Goal: Task Accomplishment & Management: Use online tool/utility

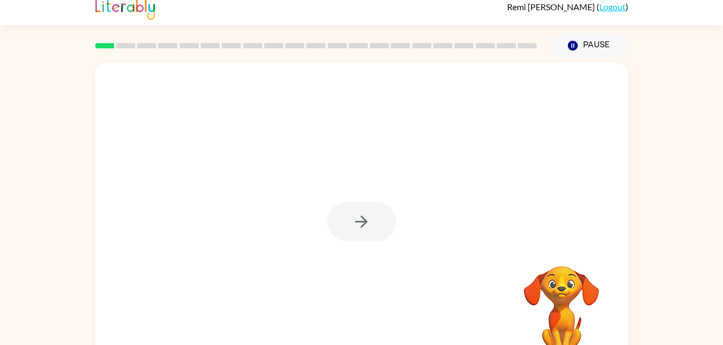
click at [66, 83] on div "Your browser must support playing .mp4 files to use Literably. Please try using…" at bounding box center [361, 214] width 723 height 312
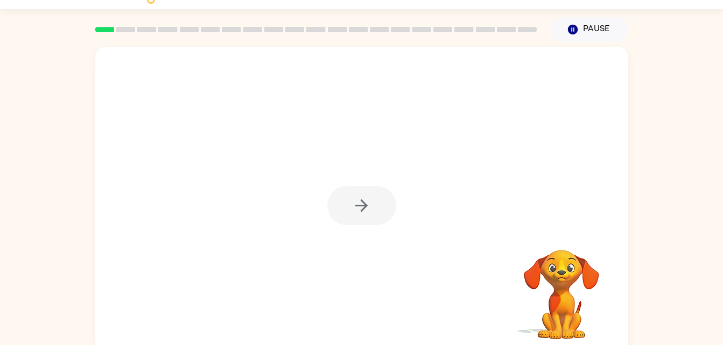
click at [88, 48] on div "Your browser must support playing .mp4 files to use Literably. Please try using…" at bounding box center [361, 198] width 723 height 312
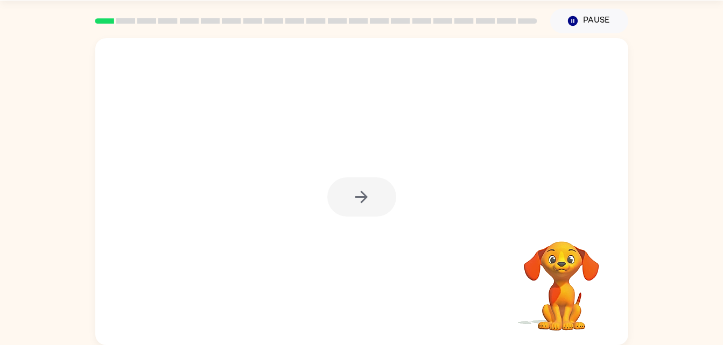
click at [425, 8] on div at bounding box center [316, 21] width 455 height 38
click at [369, 208] on button "button" at bounding box center [361, 197] width 69 height 39
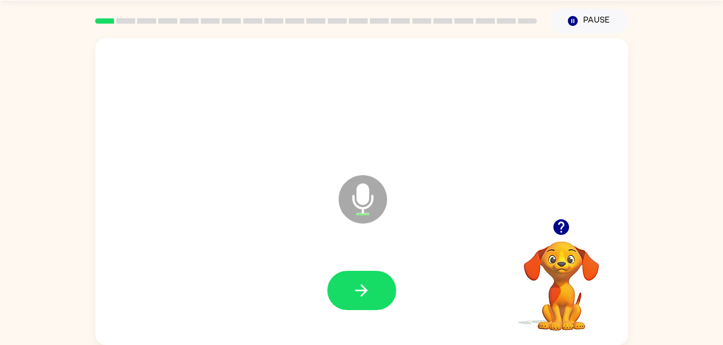
click at [347, 259] on div at bounding box center [361, 291] width 511 height 88
click at [355, 276] on button "button" at bounding box center [361, 290] width 69 height 39
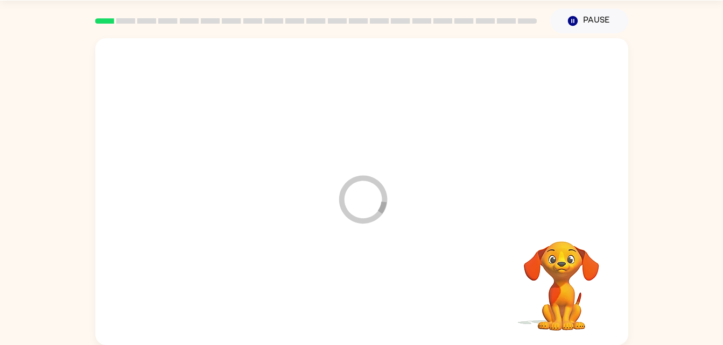
click at [357, 284] on div at bounding box center [361, 291] width 511 height 88
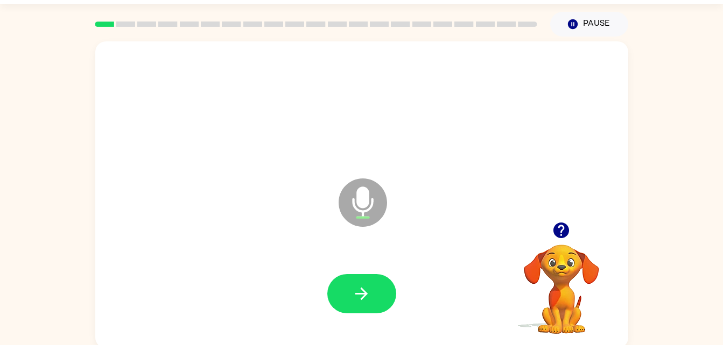
scroll to position [23, 0]
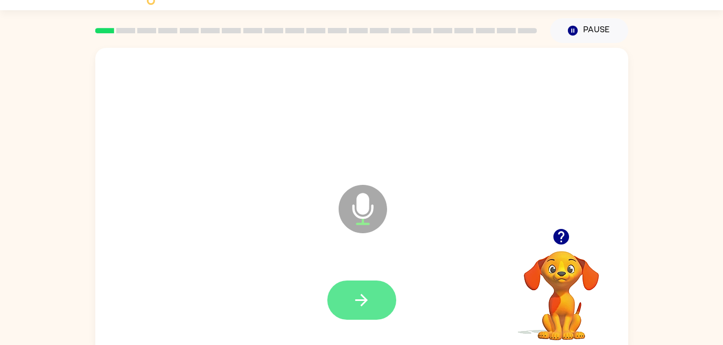
click at [369, 302] on icon "button" at bounding box center [361, 300] width 19 height 19
click at [358, 297] on icon "button" at bounding box center [361, 300] width 19 height 19
click at [371, 284] on button "button" at bounding box center [361, 300] width 69 height 39
click at [381, 298] on button "button" at bounding box center [361, 300] width 69 height 39
click at [331, 299] on button "button" at bounding box center [361, 300] width 69 height 39
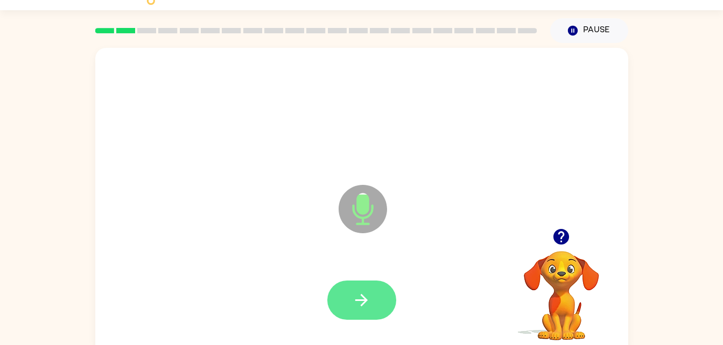
click at [348, 281] on button "button" at bounding box center [361, 300] width 69 height 39
click at [354, 301] on icon "button" at bounding box center [361, 300] width 19 height 19
click at [371, 301] on button "button" at bounding box center [361, 300] width 69 height 39
click at [373, 283] on button "button" at bounding box center [361, 300] width 69 height 39
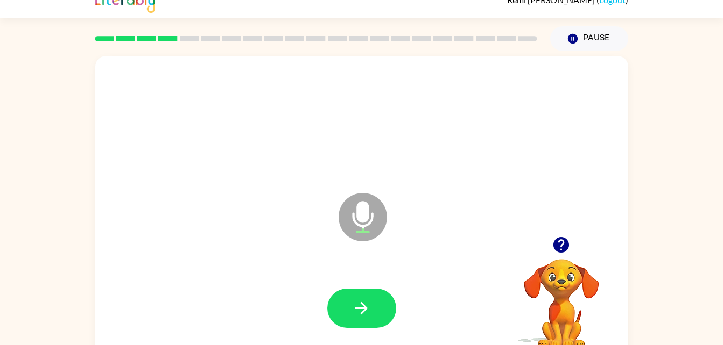
scroll to position [17, 0]
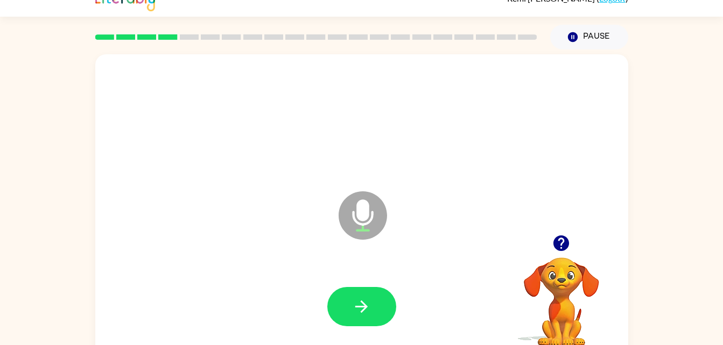
click at [383, 287] on div at bounding box center [361, 306] width 69 height 39
click at [373, 260] on icon "Microphone The Microphone is here when it is your turn to talk" at bounding box center [416, 229] width 161 height 81
click at [386, 287] on div at bounding box center [361, 306] width 69 height 39
click at [358, 319] on button "button" at bounding box center [361, 306] width 69 height 39
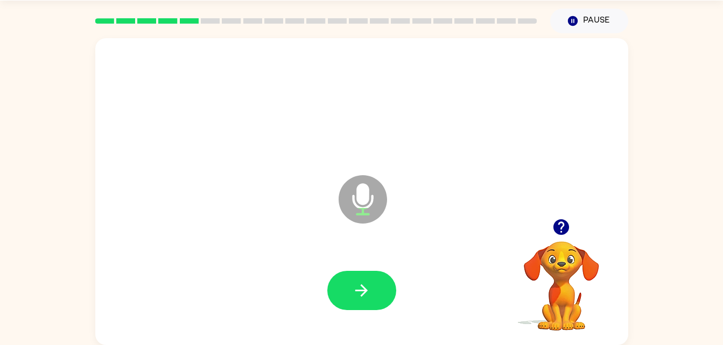
scroll to position [12, 0]
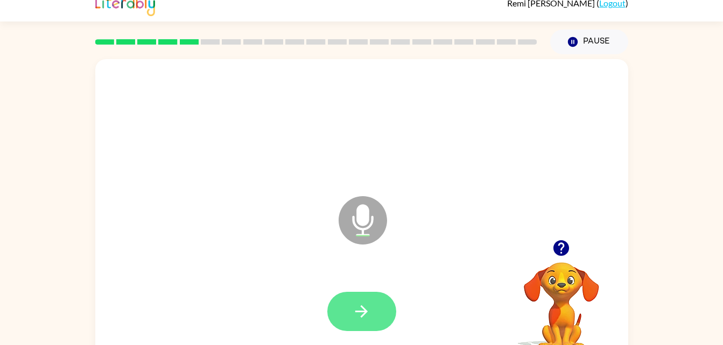
click at [372, 315] on button "button" at bounding box center [361, 311] width 69 height 39
click at [359, 313] on icon "button" at bounding box center [361, 311] width 19 height 19
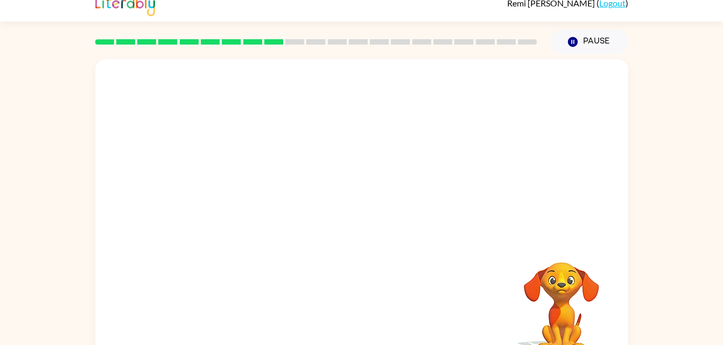
click at [372, 213] on div at bounding box center [361, 149] width 533 height 181
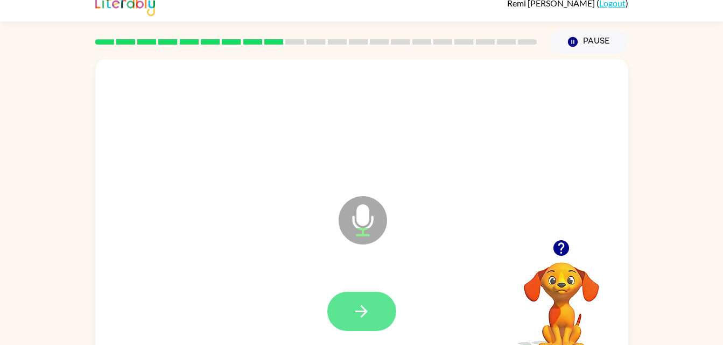
click at [367, 296] on button "button" at bounding box center [361, 311] width 69 height 39
click at [369, 317] on icon "button" at bounding box center [361, 311] width 19 height 19
click at [378, 298] on button "button" at bounding box center [361, 311] width 69 height 39
click at [368, 305] on icon "button" at bounding box center [361, 311] width 19 height 19
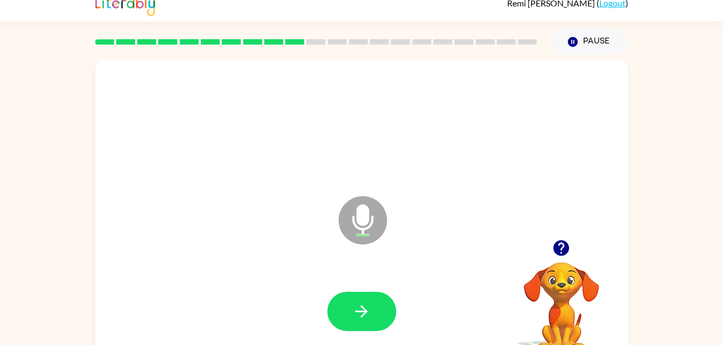
click at [371, 344] on div at bounding box center [361, 312] width 511 height 88
click at [351, 308] on button "button" at bounding box center [361, 311] width 69 height 39
click at [349, 293] on button "button" at bounding box center [361, 311] width 69 height 39
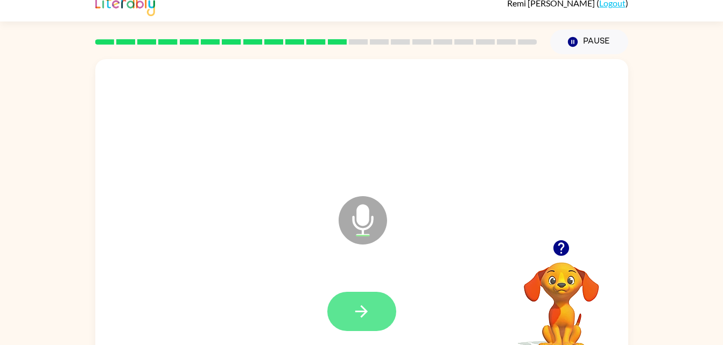
click at [352, 302] on icon "button" at bounding box center [361, 311] width 19 height 19
click at [359, 308] on icon "button" at bounding box center [361, 311] width 19 height 19
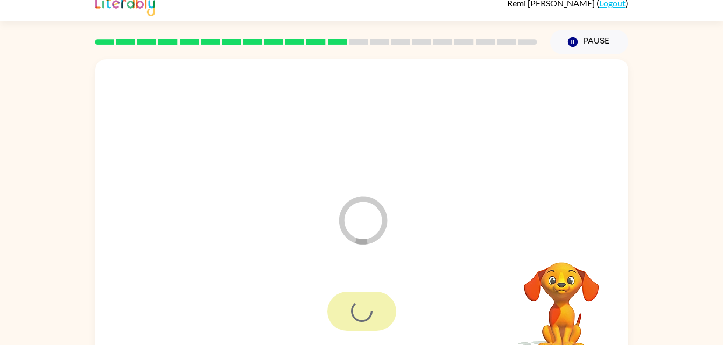
click at [372, 213] on icon "Loader Your response is being sent to our graders" at bounding box center [362, 220] width 65 height 65
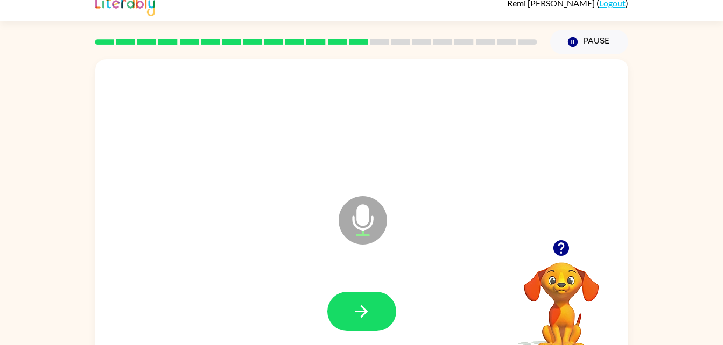
click at [323, 271] on div at bounding box center [361, 312] width 511 height 88
click at [373, 313] on button "button" at bounding box center [361, 311] width 69 height 39
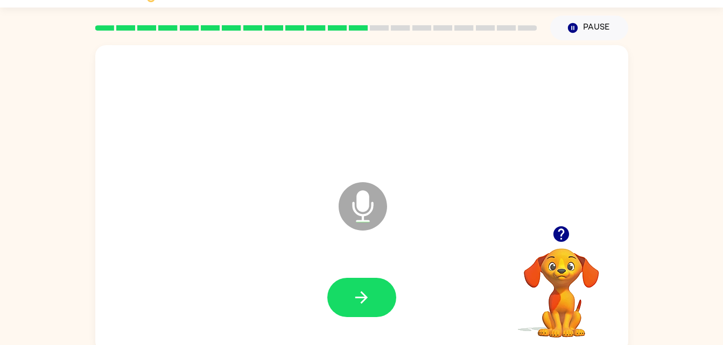
scroll to position [27, 0]
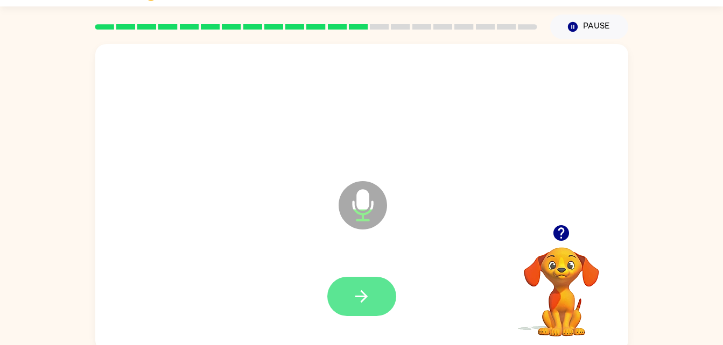
click at [378, 308] on button "button" at bounding box center [361, 296] width 69 height 39
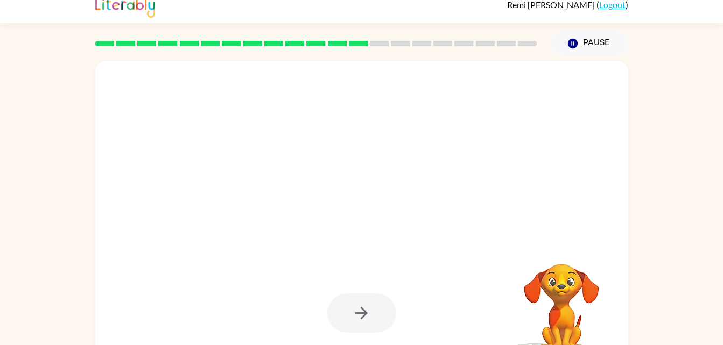
scroll to position [6, 0]
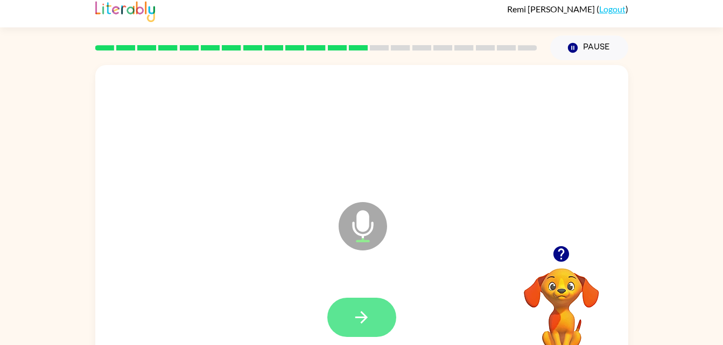
click at [373, 325] on button "button" at bounding box center [361, 317] width 69 height 39
click at [365, 283] on div at bounding box center [361, 318] width 511 height 88
click at [354, 313] on icon "button" at bounding box center [361, 317] width 19 height 19
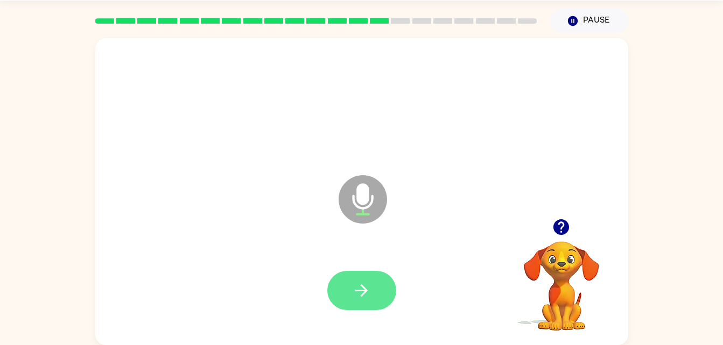
click at [354, 305] on button "button" at bounding box center [361, 290] width 69 height 39
click at [351, 305] on button "button" at bounding box center [361, 290] width 69 height 39
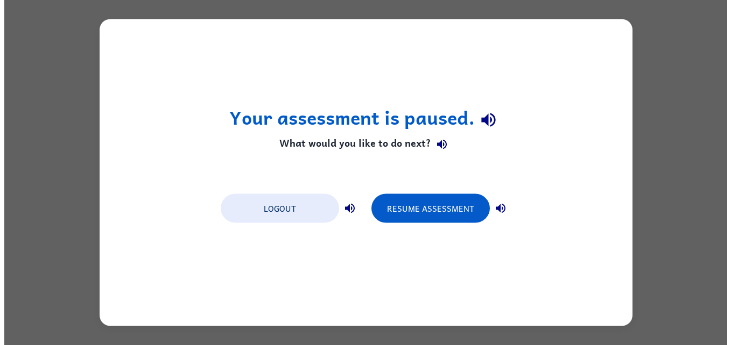
scroll to position [0, 0]
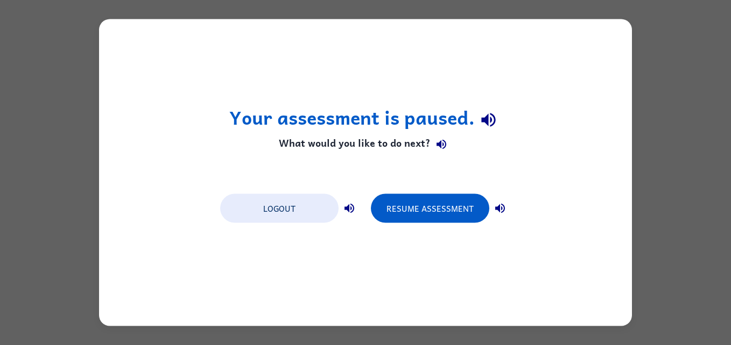
click at [3, 187] on div "Your assessment is paused. What would you like to do next? Logout Resume Assess…" at bounding box center [365, 172] width 731 height 345
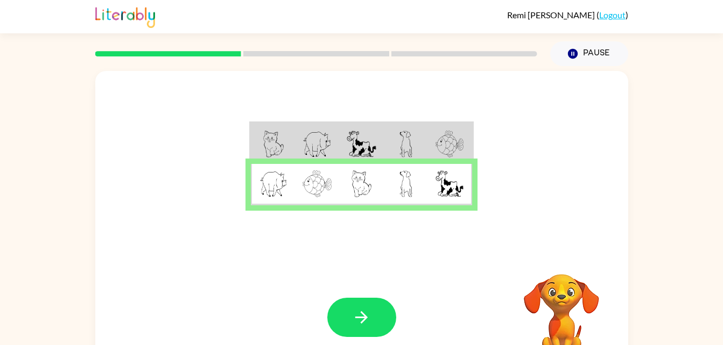
click at [369, 292] on div "Your browser must support playing .mp4 files to use Literably. Please try using…" at bounding box center [361, 317] width 533 height 121
click at [356, 322] on icon "button" at bounding box center [361, 317] width 19 height 19
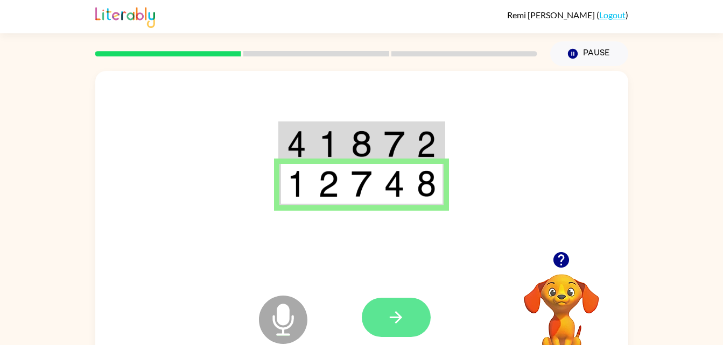
click at [391, 328] on button "button" at bounding box center [396, 317] width 69 height 39
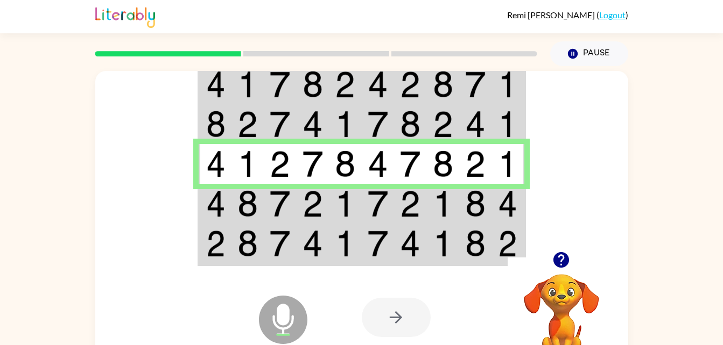
click at [4, 273] on div "Microphone The Microphone is here when it is your turn to talk Your browser mus…" at bounding box center [361, 222] width 723 height 312
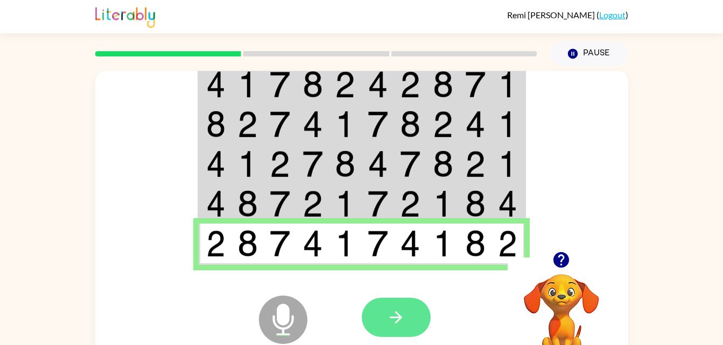
click at [396, 301] on button "button" at bounding box center [396, 317] width 69 height 39
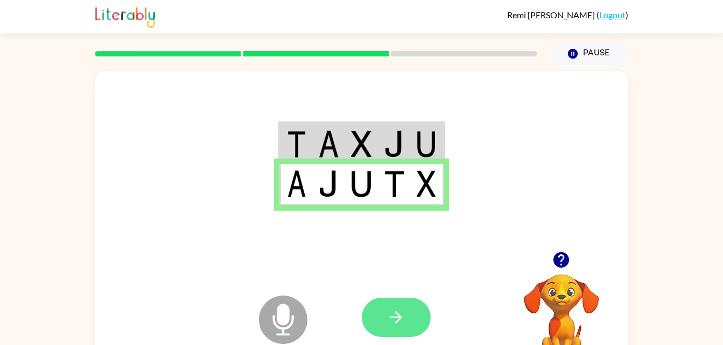
click at [398, 333] on button "button" at bounding box center [396, 317] width 69 height 39
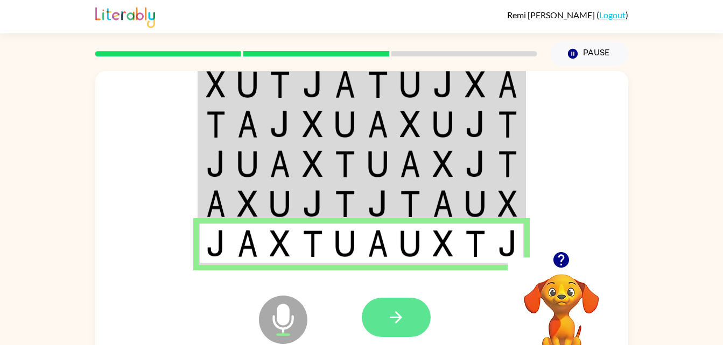
click at [393, 314] on icon "button" at bounding box center [395, 317] width 19 height 19
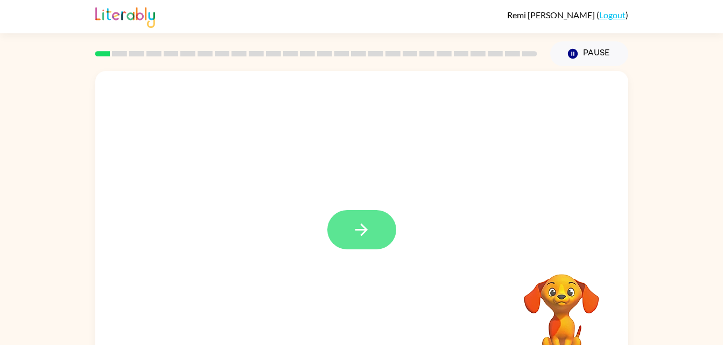
click at [366, 220] on button "button" at bounding box center [361, 229] width 69 height 39
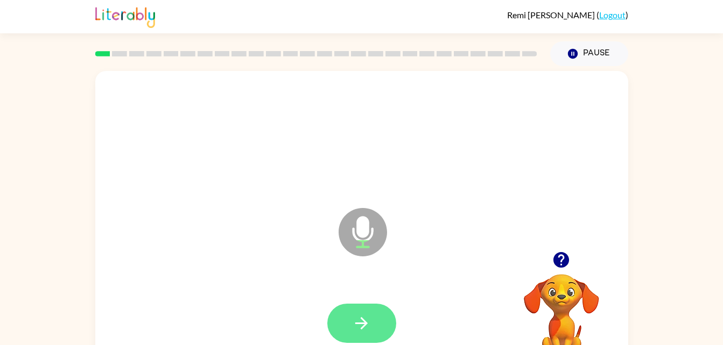
click at [373, 306] on button "button" at bounding box center [361, 323] width 69 height 39
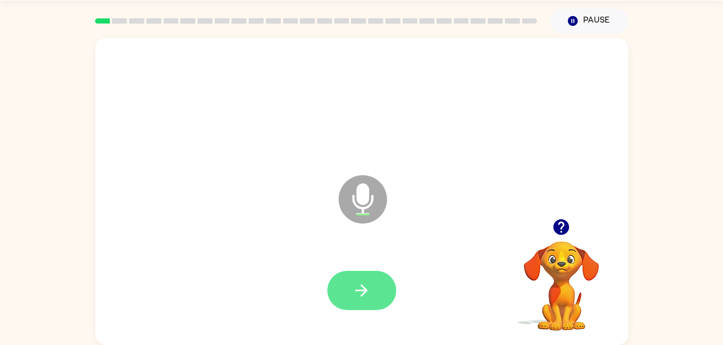
click at [361, 302] on button "button" at bounding box center [361, 290] width 69 height 39
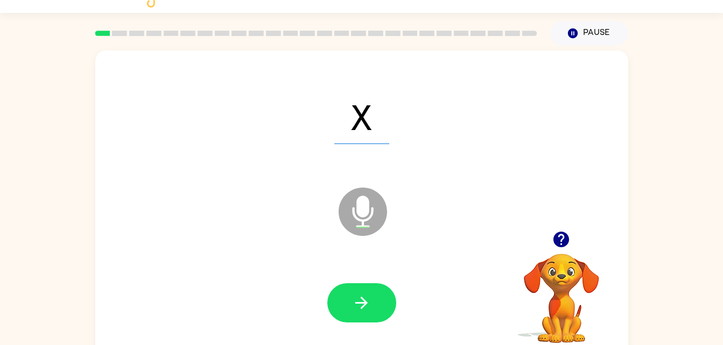
scroll to position [20, 0]
click at [400, 269] on div at bounding box center [361, 304] width 511 height 88
click at [315, 283] on div at bounding box center [361, 304] width 511 height 88
click at [6, 324] on div "T Microphone The Microphone is here when it is your turn to talk Your browser m…" at bounding box center [361, 202] width 723 height 312
click at [14, 331] on div "T Microphone The Microphone is here when it is your turn to talk Your browser m…" at bounding box center [361, 202] width 723 height 312
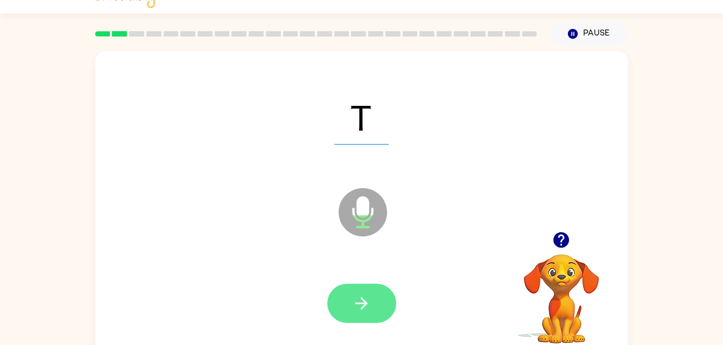
click at [371, 305] on button "button" at bounding box center [361, 303] width 69 height 39
click at [379, 319] on button "button" at bounding box center [361, 303] width 69 height 39
click at [370, 294] on icon "button" at bounding box center [361, 303] width 19 height 19
click at [343, 305] on button "button" at bounding box center [361, 303] width 69 height 39
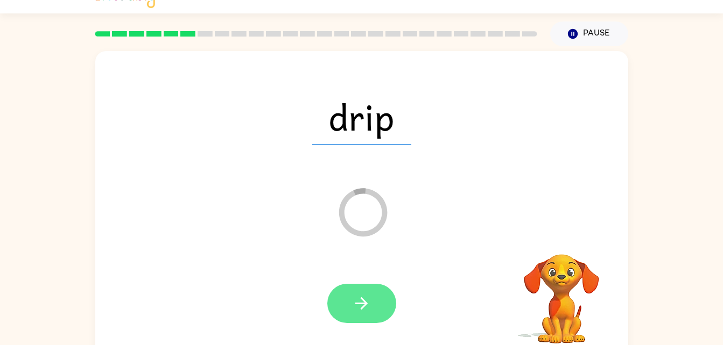
click at [340, 303] on button "button" at bounding box center [361, 303] width 69 height 39
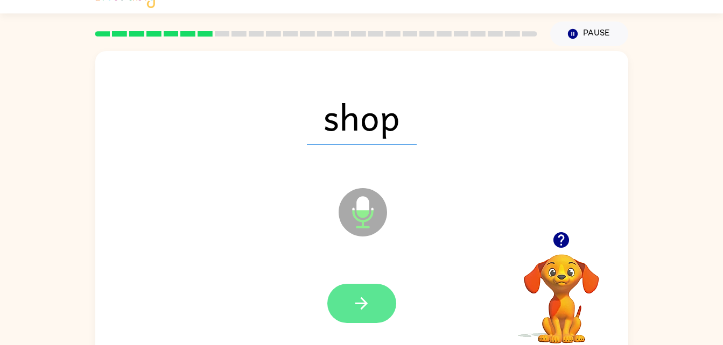
click at [359, 303] on icon "button" at bounding box center [361, 304] width 12 height 12
click at [339, 293] on button "button" at bounding box center [361, 303] width 69 height 39
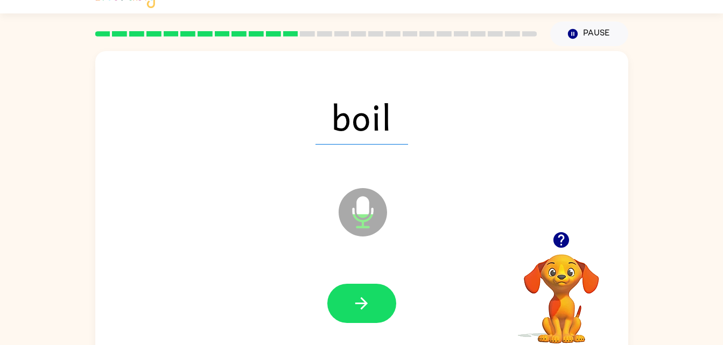
click at [378, 333] on div at bounding box center [361, 304] width 511 height 88
click at [377, 292] on button "button" at bounding box center [361, 303] width 69 height 39
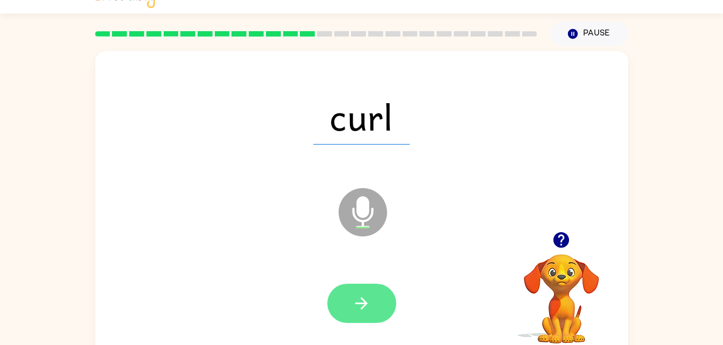
click at [375, 308] on button "button" at bounding box center [361, 303] width 69 height 39
click at [356, 289] on button "button" at bounding box center [361, 303] width 69 height 39
click at [355, 297] on icon "button" at bounding box center [361, 303] width 19 height 19
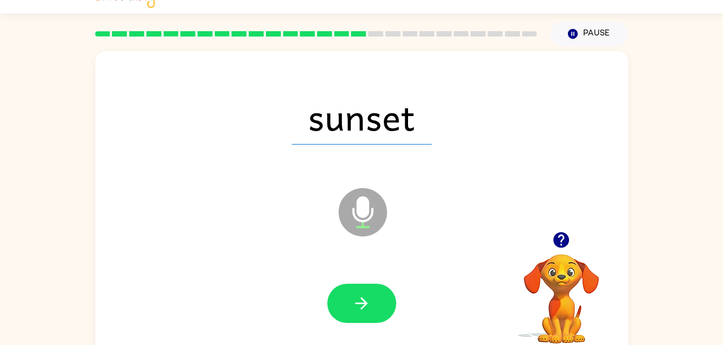
scroll to position [33, 0]
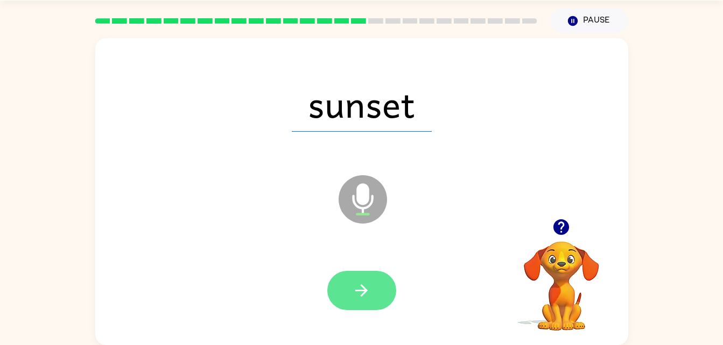
click at [335, 301] on button "button" at bounding box center [361, 290] width 69 height 39
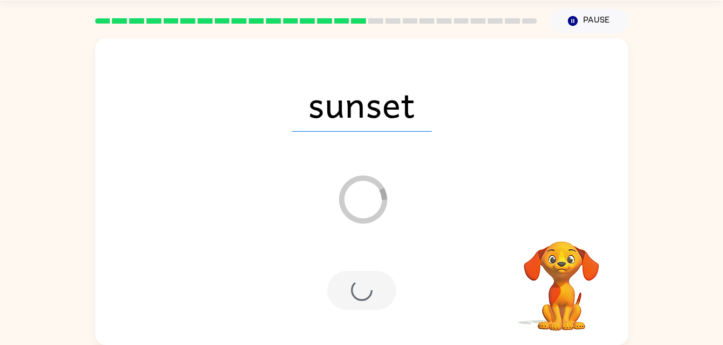
click at [328, 296] on div at bounding box center [361, 290] width 69 height 39
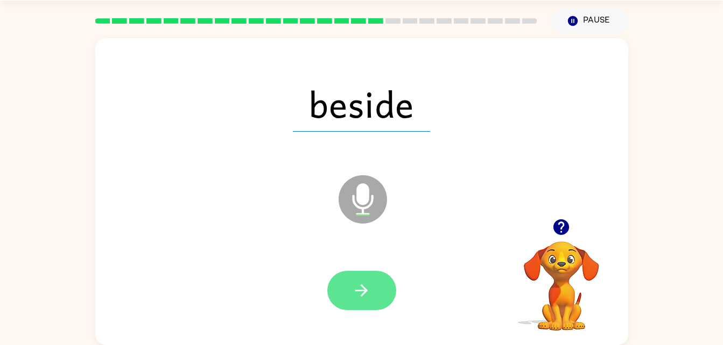
click at [355, 306] on button "button" at bounding box center [361, 290] width 69 height 39
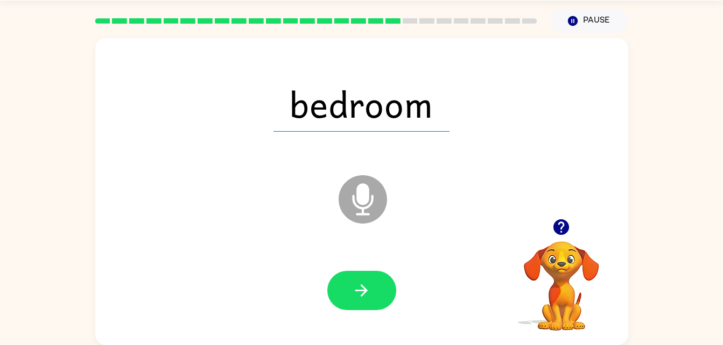
click at [0, 240] on html "Remi Aguilar-Moore ( Logout ) Pause Pause bedroom Microphone The Microphone is …" at bounding box center [361, 156] width 723 height 378
click at [354, 330] on div at bounding box center [361, 291] width 511 height 88
click at [354, 298] on icon "button" at bounding box center [361, 290] width 19 height 19
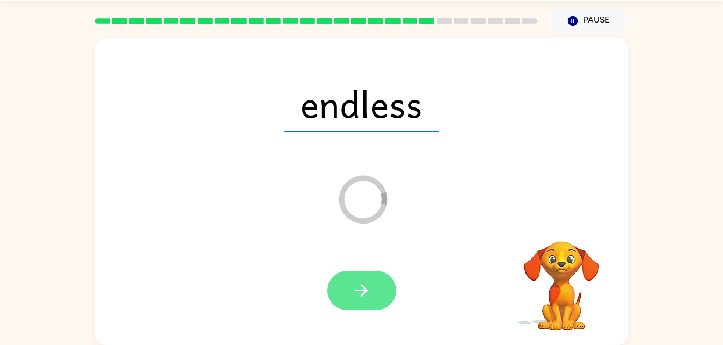
click at [373, 296] on button "button" at bounding box center [361, 290] width 69 height 39
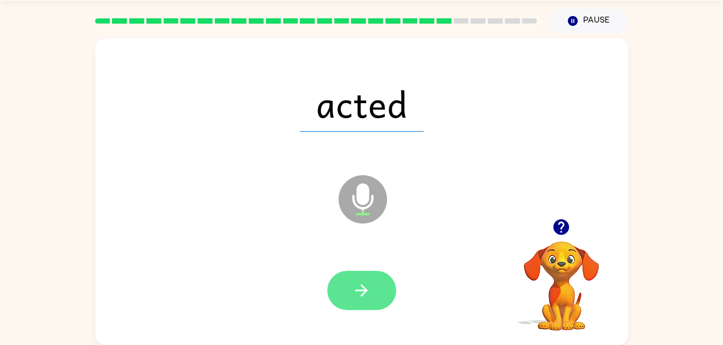
click at [370, 272] on button "button" at bounding box center [361, 290] width 69 height 39
click at [370, 284] on div at bounding box center [361, 290] width 69 height 39
click at [351, 302] on button "button" at bounding box center [361, 290] width 69 height 39
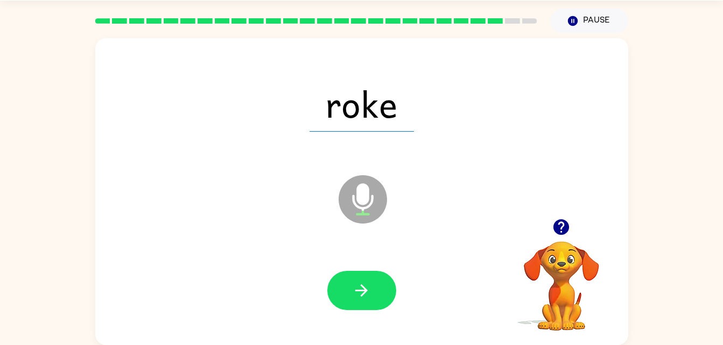
scroll to position [29, 0]
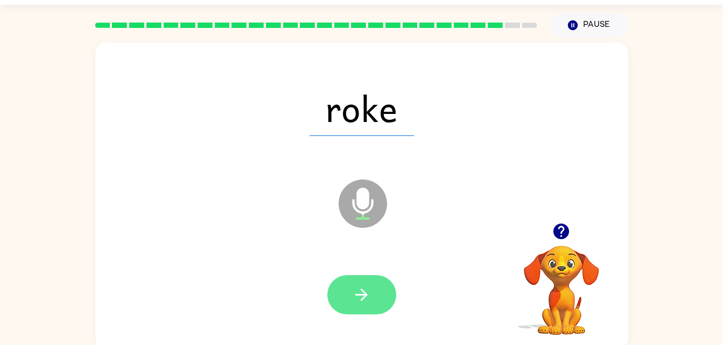
click at [358, 285] on button "button" at bounding box center [361, 295] width 69 height 39
click at [362, 286] on icon "button" at bounding box center [361, 295] width 19 height 19
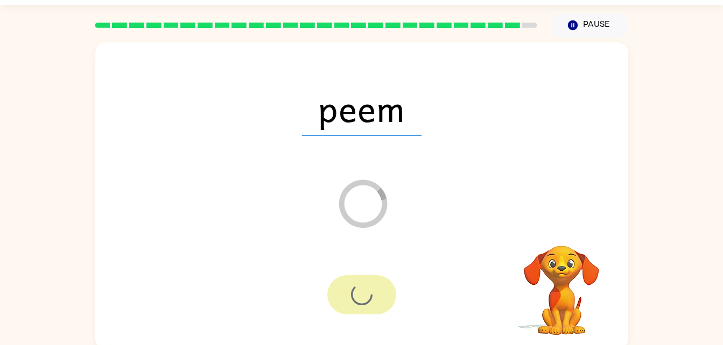
scroll to position [13, 0]
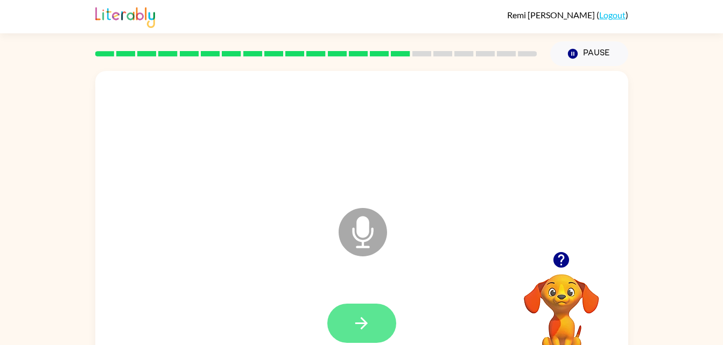
click at [343, 320] on button "button" at bounding box center [361, 323] width 69 height 39
click at [338, 317] on button "button" at bounding box center [361, 323] width 69 height 39
click at [378, 329] on button "button" at bounding box center [361, 323] width 69 height 39
click at [351, 339] on button "button" at bounding box center [361, 323] width 69 height 39
click at [368, 326] on icon "button" at bounding box center [361, 323] width 19 height 19
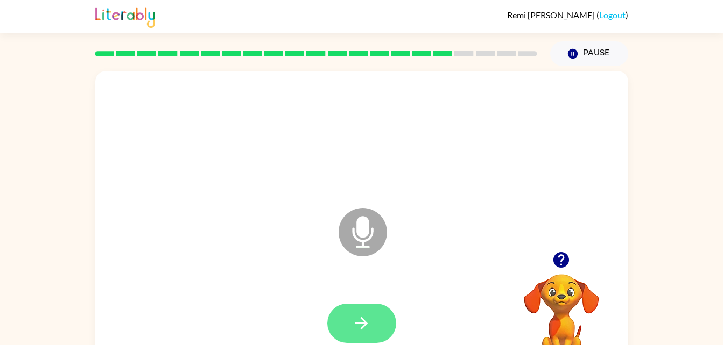
click at [338, 323] on button "button" at bounding box center [361, 323] width 69 height 39
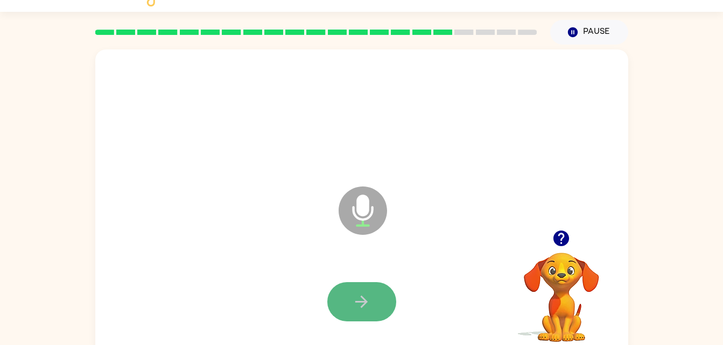
click at [374, 293] on button "button" at bounding box center [361, 302] width 69 height 39
drag, startPoint x: 342, startPoint y: 292, endPoint x: 342, endPoint y: 299, distance: 6.5
click at [342, 299] on button "button" at bounding box center [361, 302] width 69 height 39
click at [362, 315] on button "button" at bounding box center [361, 302] width 69 height 39
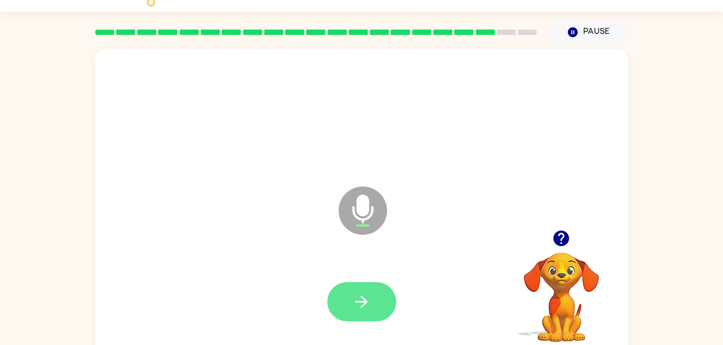
click at [365, 307] on icon "button" at bounding box center [361, 302] width 19 height 19
click at [0, 256] on html "Remi Aguilar-Moore ( Logout ) Pause Pause Microphone The Microphone is here whe…" at bounding box center [361, 167] width 723 height 378
click at [377, 317] on button "button" at bounding box center [361, 302] width 69 height 39
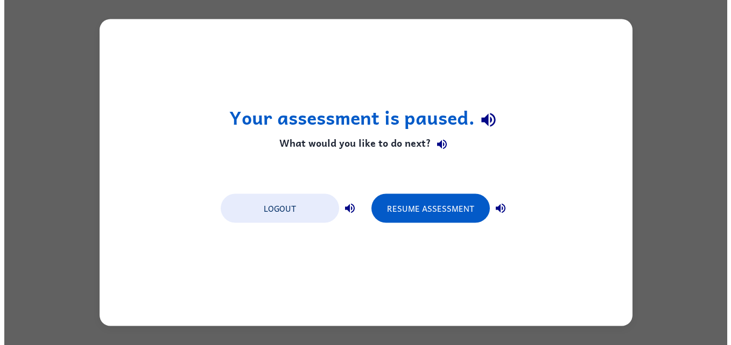
scroll to position [0, 0]
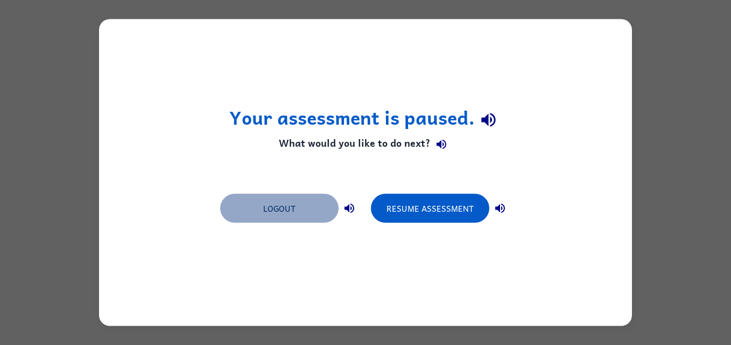
click at [284, 218] on button "Logout" at bounding box center [279, 208] width 118 height 29
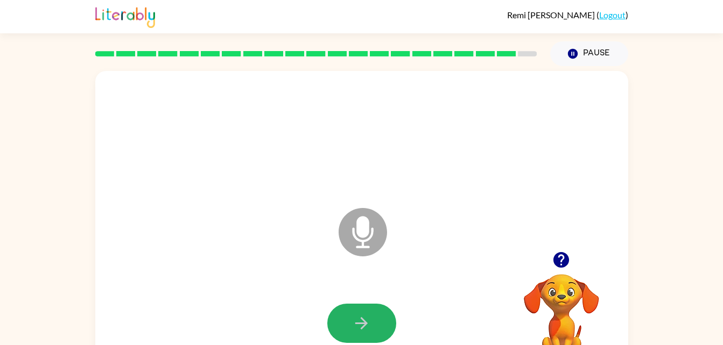
drag, startPoint x: 384, startPoint y: 331, endPoint x: 377, endPoint y: 315, distance: 18.1
click at [384, 330] on button "button" at bounding box center [361, 323] width 69 height 39
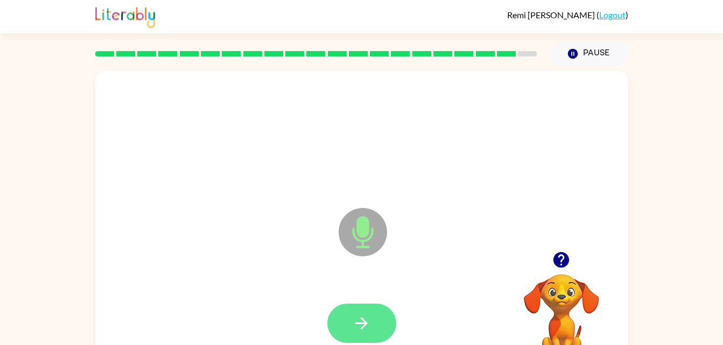
drag, startPoint x: 316, startPoint y: 256, endPoint x: 350, endPoint y: 329, distance: 80.9
click at [350, 331] on div "Microphone The Microphone is here when it is your turn to talk" at bounding box center [361, 224] width 533 height 307
click at [343, 325] on button "button" at bounding box center [361, 323] width 69 height 39
